Goal: Transaction & Acquisition: Purchase product/service

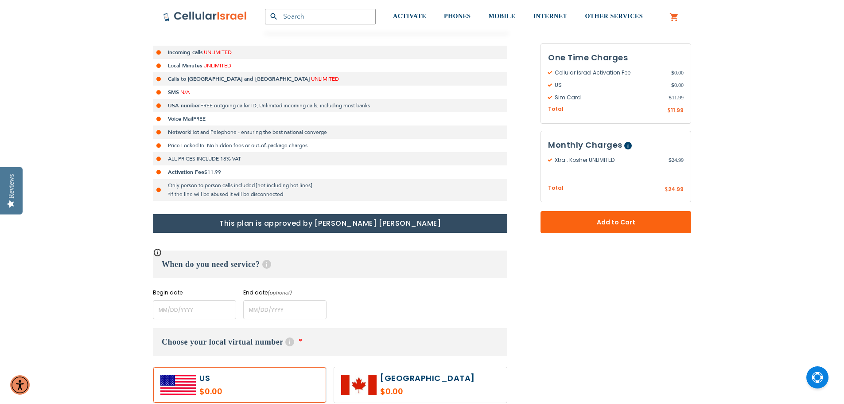
scroll to position [191, 0]
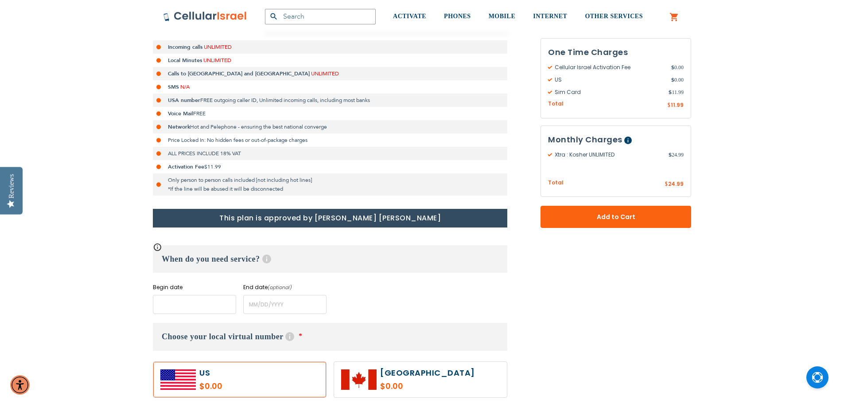
click at [197, 303] on input "name" at bounding box center [194, 304] width 83 height 19
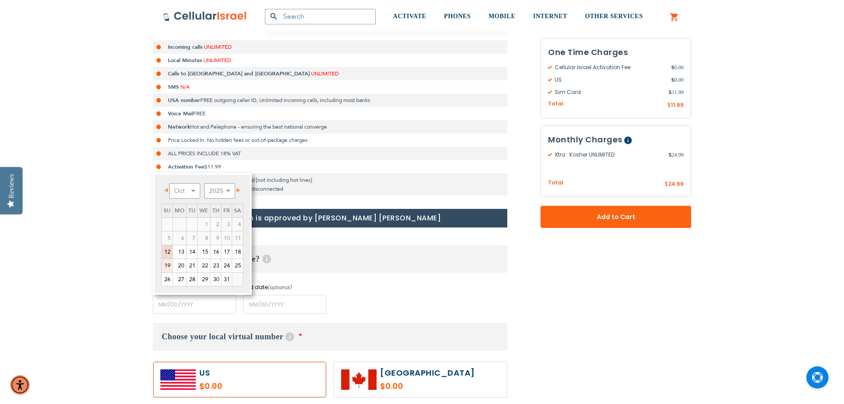
click at [166, 263] on link "19" at bounding box center [167, 265] width 11 height 13
type input "[DATE]"
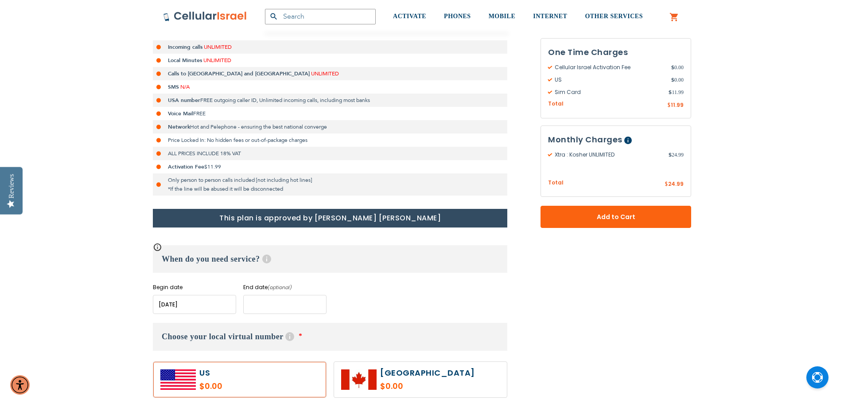
click at [283, 303] on input "name" at bounding box center [284, 304] width 83 height 19
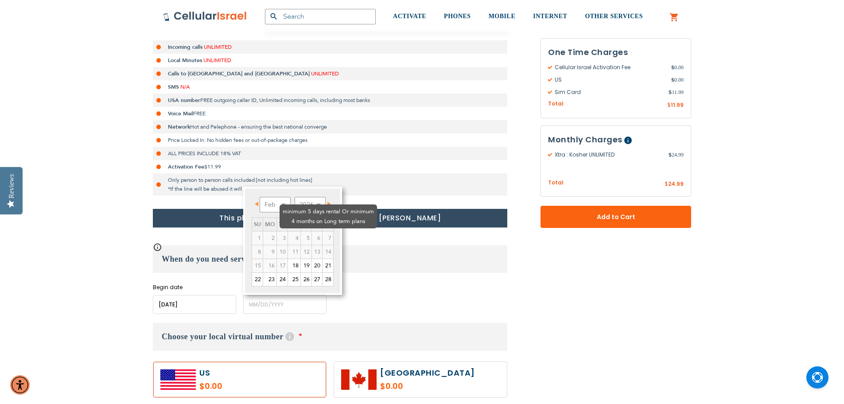
click at [301, 231] on td "5" at bounding box center [306, 238] width 11 height 14
click at [329, 231] on td "7" at bounding box center [328, 238] width 11 height 14
click at [288, 231] on td "4" at bounding box center [294, 238] width 13 height 14
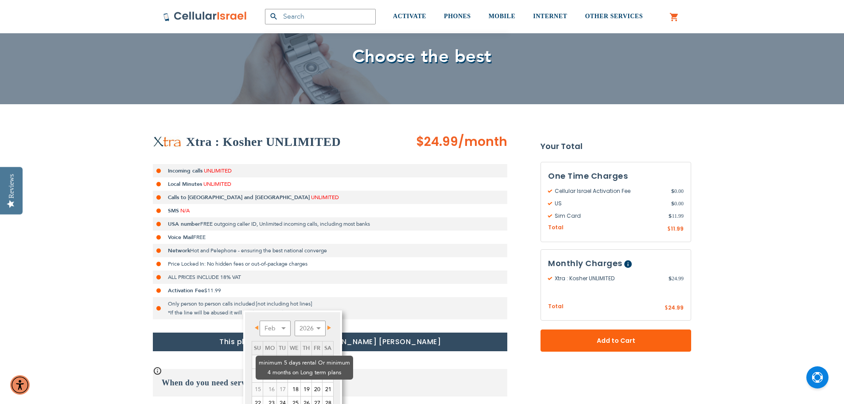
scroll to position [54, 0]
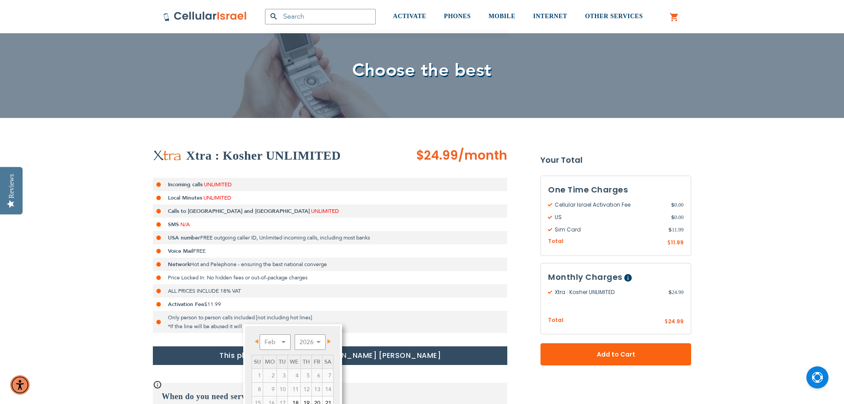
click at [329, 340] on span "Next" at bounding box center [329, 341] width 4 height 4
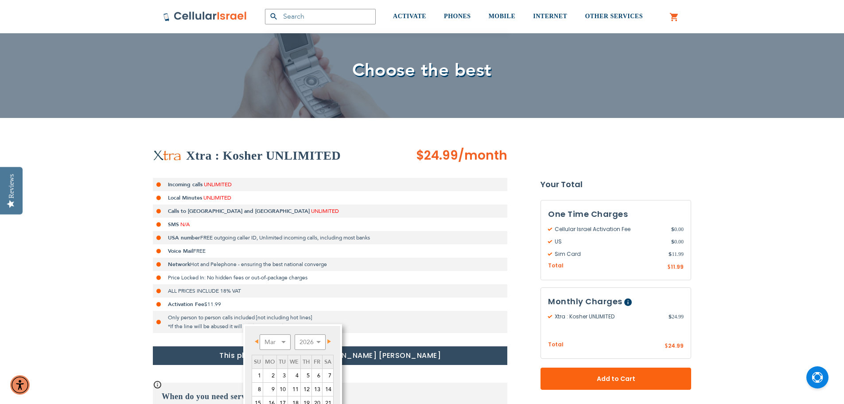
scroll to position [293, 0]
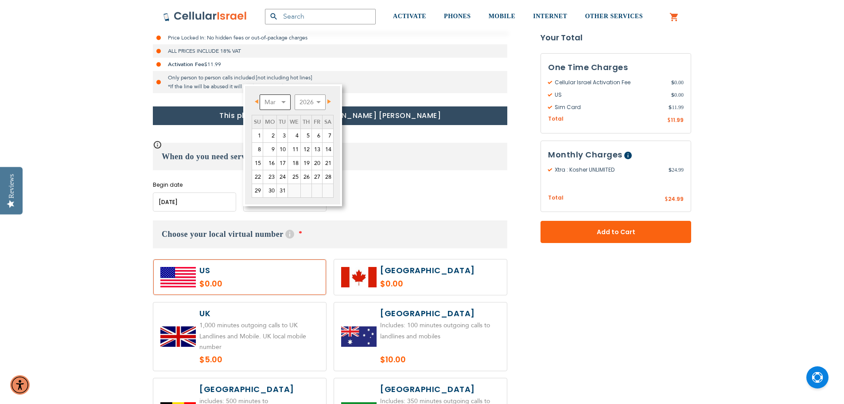
click at [284, 102] on select "Feb Mar Apr May Jun [DATE] Aug Sep Oct Nov Dec" at bounding box center [275, 102] width 31 height 16
click at [258, 101] on link "Prev" at bounding box center [258, 101] width 11 height 11
click at [309, 164] on link "19" at bounding box center [306, 162] width 11 height 13
type input "[DATE]"
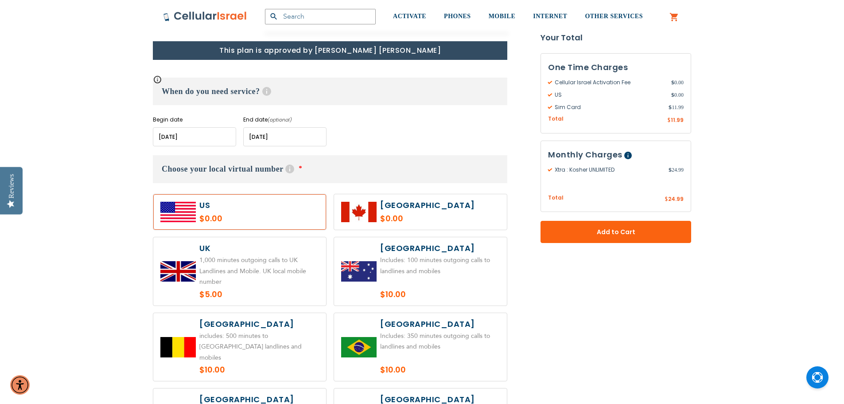
scroll to position [359, 0]
click at [276, 207] on label at bounding box center [239, 211] width 173 height 35
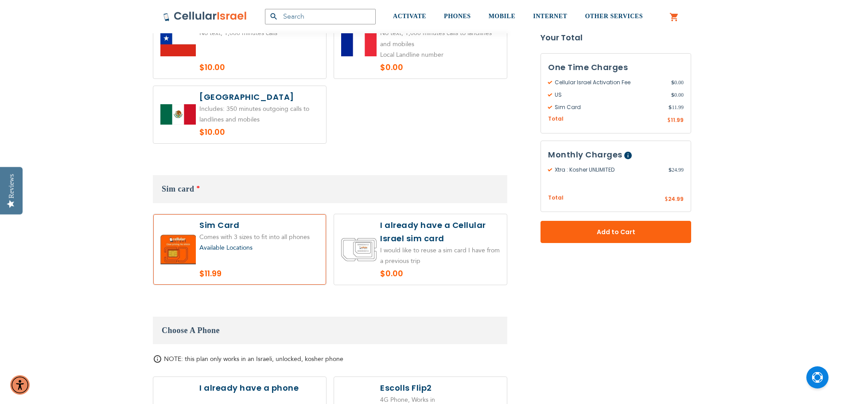
scroll to position [737, 0]
click at [265, 242] on div "Available Locations" at bounding box center [259, 247] width 120 height 11
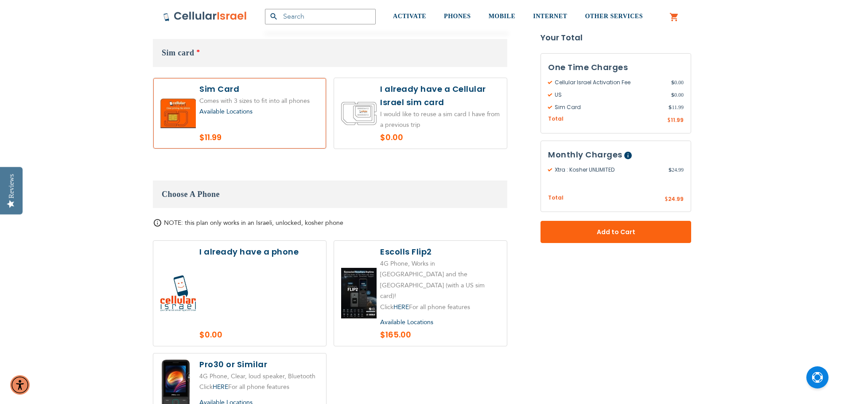
scroll to position [909, 0]
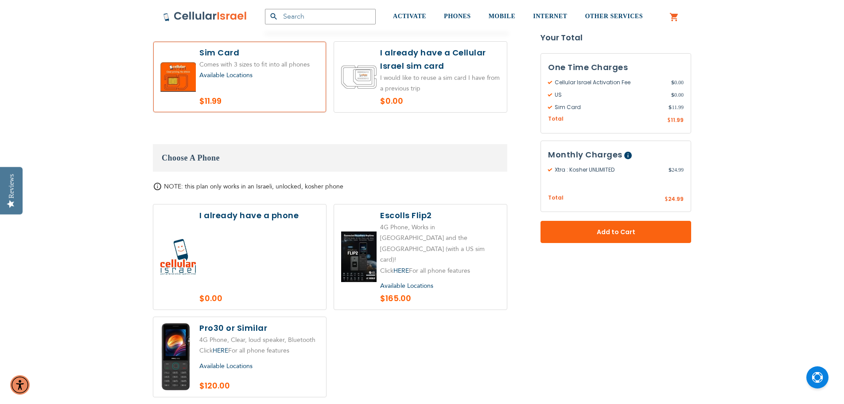
click at [281, 361] on div "Available Locations" at bounding box center [259, 366] width 120 height 11
click at [314, 317] on label at bounding box center [239, 357] width 173 height 80
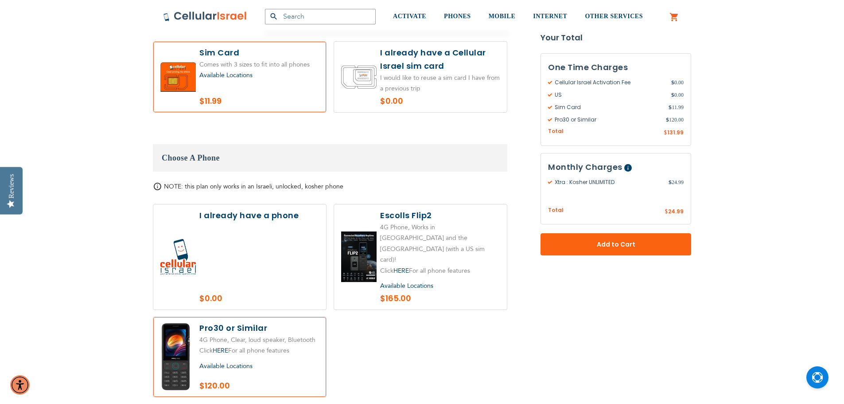
click at [314, 317] on label at bounding box center [239, 357] width 173 height 80
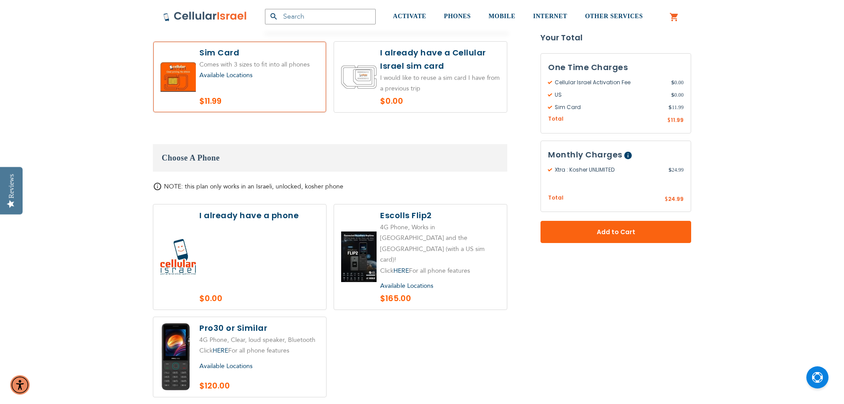
click at [314, 317] on label at bounding box center [239, 357] width 173 height 80
radio input "true"
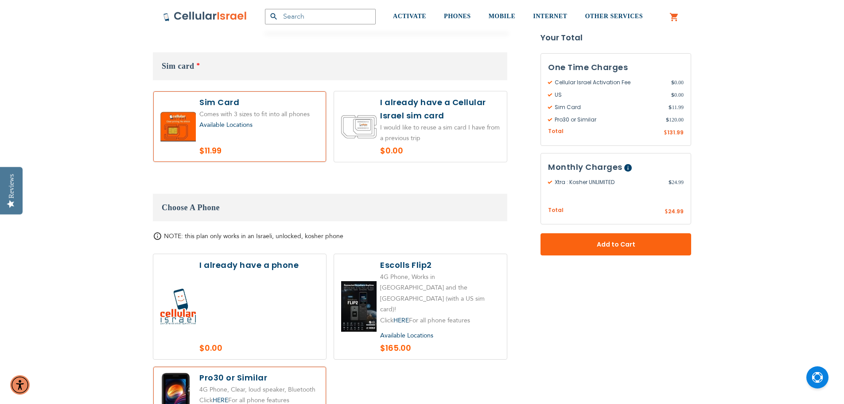
scroll to position [859, 0]
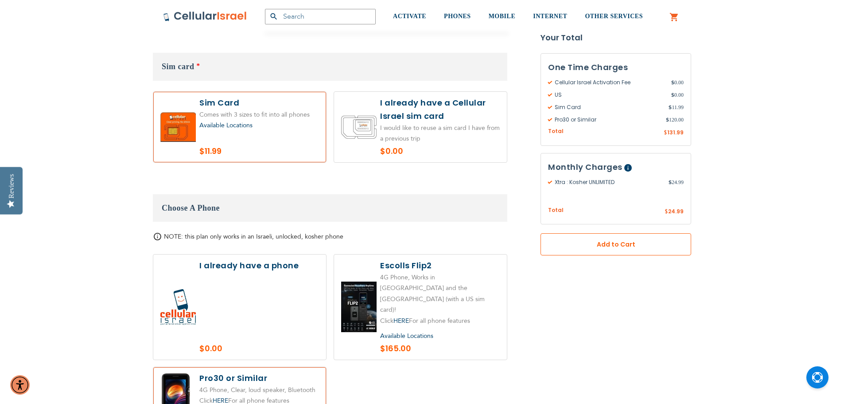
click at [600, 246] on span "Add to Cart" at bounding box center [616, 244] width 92 height 9
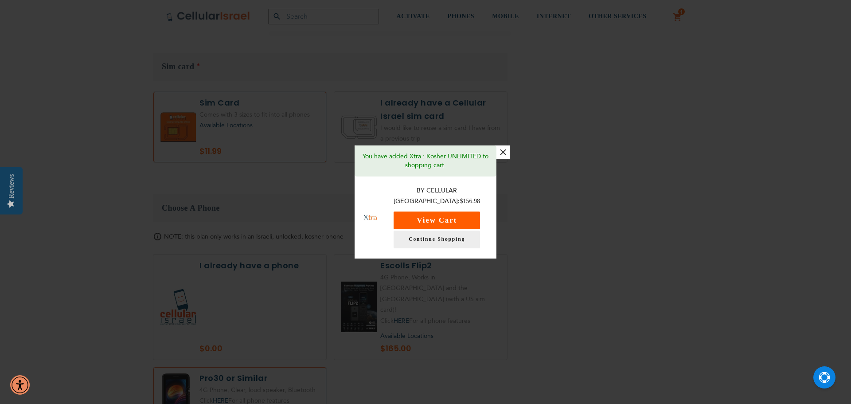
click at [448, 214] on button "View Cart" at bounding box center [437, 220] width 86 height 18
